Goal: Information Seeking & Learning: Learn about a topic

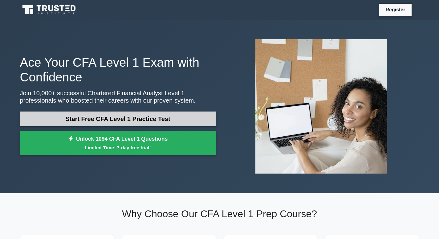
click at [137, 120] on link "Start Free CFA Level 1 Practice Test" at bounding box center [118, 119] width 196 height 15
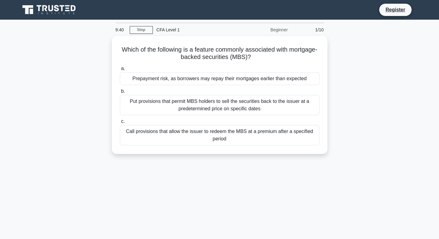
click at [285, 31] on div "Beginner" at bounding box center [264, 30] width 54 height 12
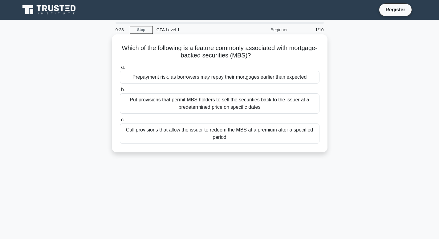
click at [233, 105] on div "Put provisions that permit MBS holders to sell the securities back to the issue…" at bounding box center [219, 104] width 199 height 20
click at [120, 92] on input "b. Put provisions that permit MBS holders to sell the securities back to the is…" at bounding box center [120, 90] width 0 height 4
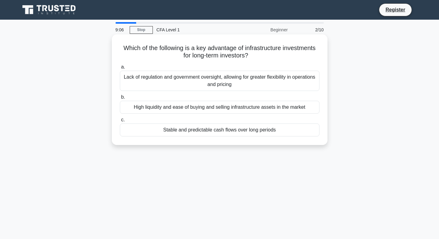
click at [229, 128] on div "Stable and predictable cash flows over long periods" at bounding box center [219, 130] width 199 height 13
click at [120, 122] on input "c. Stable and predictable cash flows over long periods" at bounding box center [120, 120] width 0 height 4
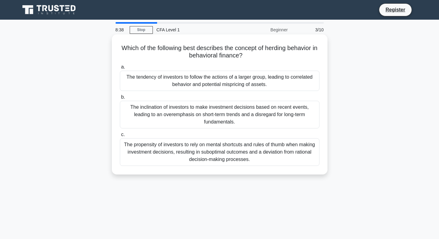
click at [238, 77] on div "The tendency of investors to follow the actions of a larger group, leading to c…" at bounding box center [219, 81] width 199 height 20
click at [120, 69] on input "a. The tendency of investors to follow the actions of a larger group, leading t…" at bounding box center [120, 67] width 0 height 4
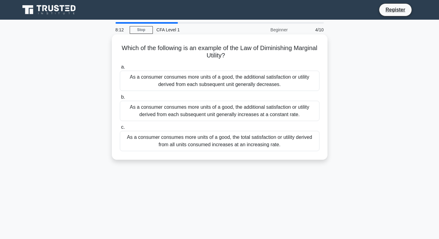
click at [237, 77] on div "As a consumer consumes more units of a good, the additional satisfaction or uti…" at bounding box center [219, 81] width 199 height 20
click at [120, 69] on input "a. As a consumer consumes more units of a good, the additional satisfaction or …" at bounding box center [120, 67] width 0 height 4
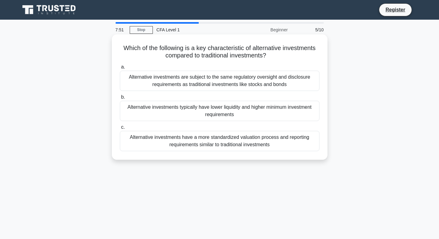
click at [238, 113] on div "Alternative investments typically have lower liquidity and higher minimum inves…" at bounding box center [219, 111] width 199 height 20
click at [120, 99] on input "b. Alternative investments typically have lower liquidity and higher minimum in…" at bounding box center [120, 97] width 0 height 4
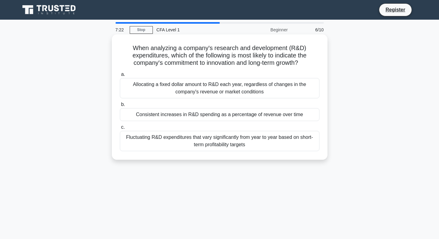
click at [237, 113] on div "Consistent increases in R&D spending as a percentage of revenue over time" at bounding box center [219, 114] width 199 height 13
click at [120, 107] on input "b. Consistent increases in R&D spending as a percentage of revenue over time" at bounding box center [120, 105] width 0 height 4
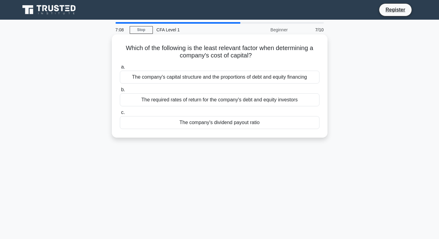
click at [240, 122] on div "The company's dividend payout ratio" at bounding box center [219, 122] width 199 height 13
click at [120, 115] on input "c. The company's dividend payout ratio" at bounding box center [120, 113] width 0 height 4
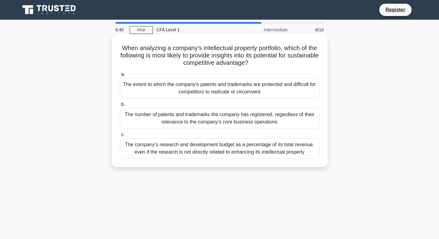
click at [243, 86] on div "The extent to which the company's patents and trademarks are protected and diff…" at bounding box center [219, 88] width 199 height 20
click at [120, 77] on input "a. The extent to which the company's patents and trademarks are protected and d…" at bounding box center [120, 75] width 0 height 4
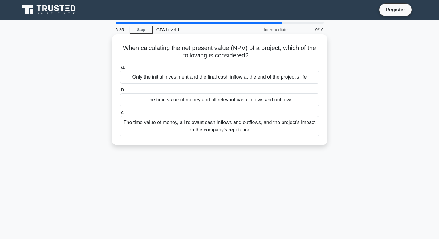
click at [238, 102] on div "The time value of money and all relevant cash inflows and outflows" at bounding box center [219, 100] width 199 height 13
click at [120, 92] on input "b. The time value of money and all relevant cash inflows and outflows" at bounding box center [120, 90] width 0 height 4
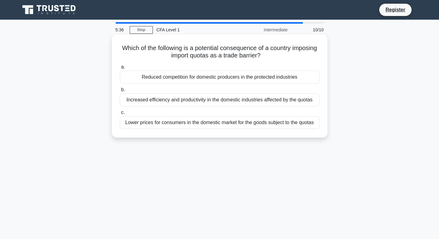
click at [248, 75] on div "Reduced competition for domestic producers in the protected industries" at bounding box center [219, 77] width 199 height 13
click at [120, 69] on input "a. Reduced competition for domestic producers in the protected industries" at bounding box center [120, 67] width 0 height 4
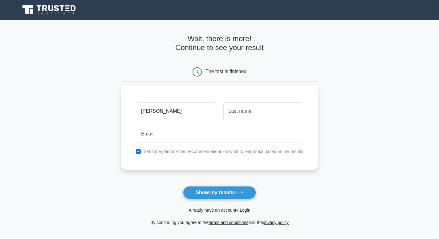
type input "philip"
click at [230, 115] on input "text" at bounding box center [263, 111] width 80 height 18
type input "towns"
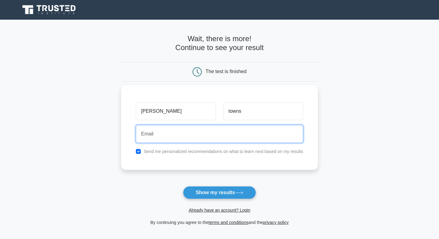
click at [225, 137] on input "email" at bounding box center [219, 134] width 167 height 18
type input "philiptowns27@gmail.com"
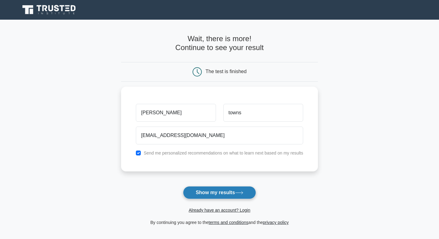
click at [210, 190] on button "Show my results" at bounding box center [219, 193] width 73 height 13
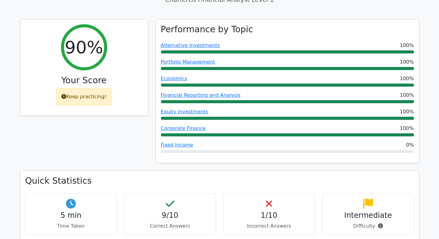
scroll to position [246, 0]
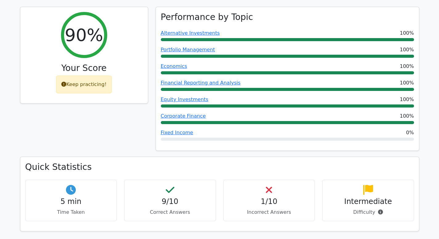
click at [270, 185] on icon at bounding box center [269, 190] width 6 height 10
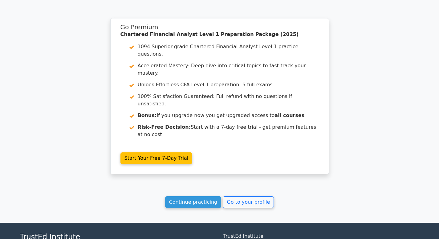
scroll to position [977, 0]
